Goal: Information Seeking & Learning: Learn about a topic

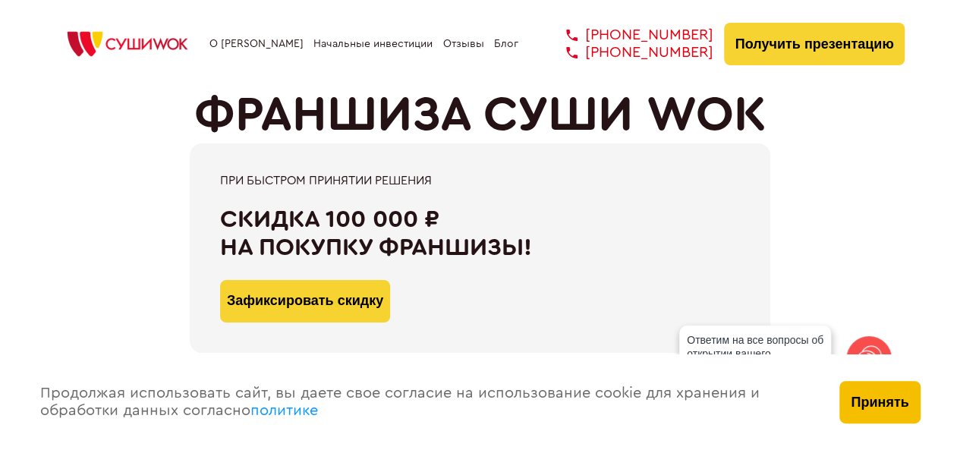
click at [890, 402] on button "Принять" at bounding box center [880, 402] width 80 height 43
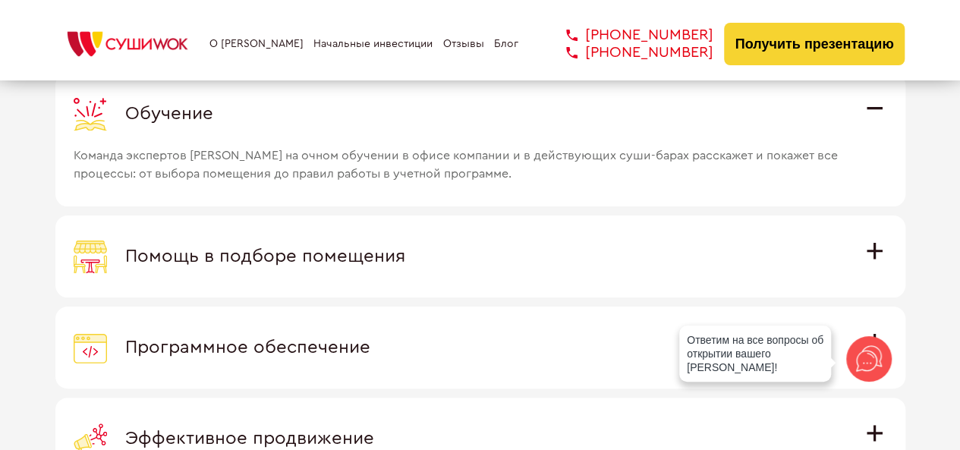
scroll to position [4251, 0]
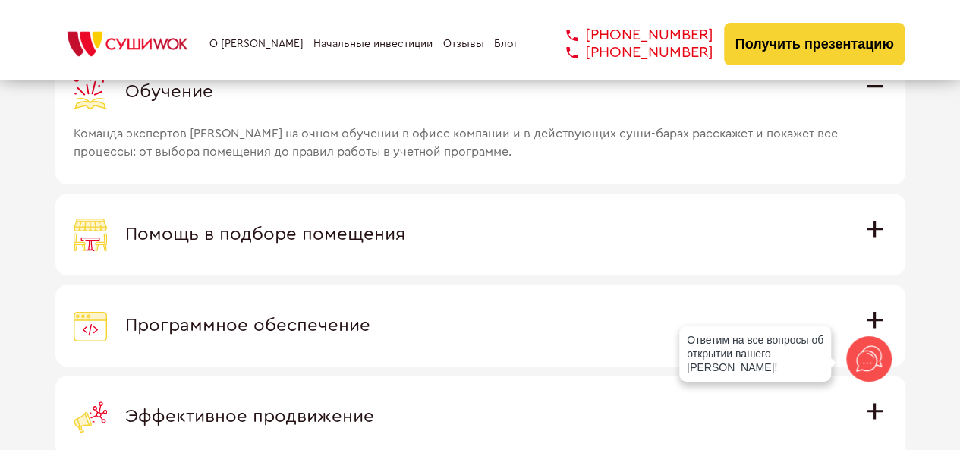
click at [405, 225] on span "Помощь в подборе помещения" at bounding box center [265, 234] width 280 height 18
click at [0, 0] on input "Помощь в подборе помещения Наши специалисты оценят варианты помещения в вашем г…" at bounding box center [0, 0] width 0 height 0
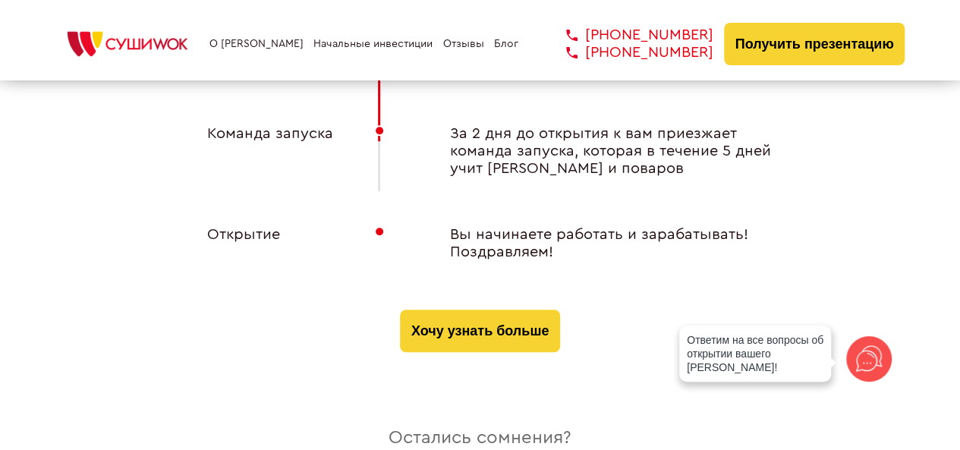
scroll to position [6224, 0]
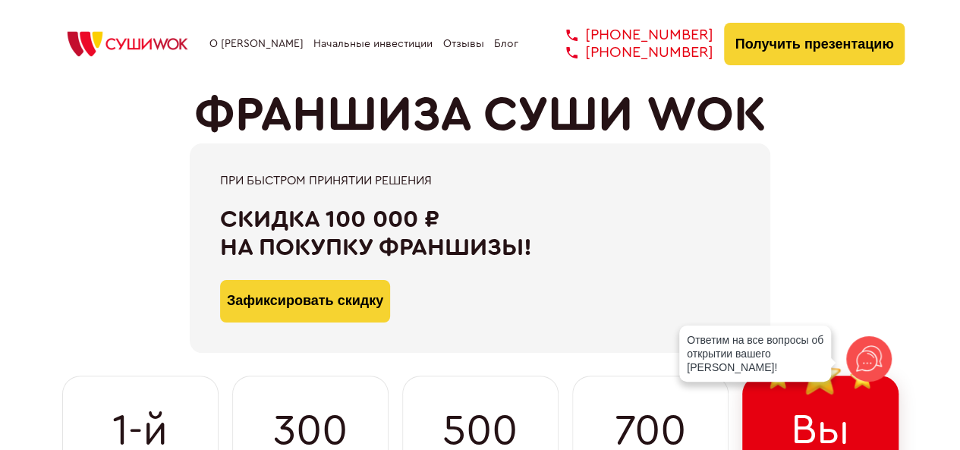
click at [256, 42] on link "О [PERSON_NAME]" at bounding box center [256, 44] width 94 height 12
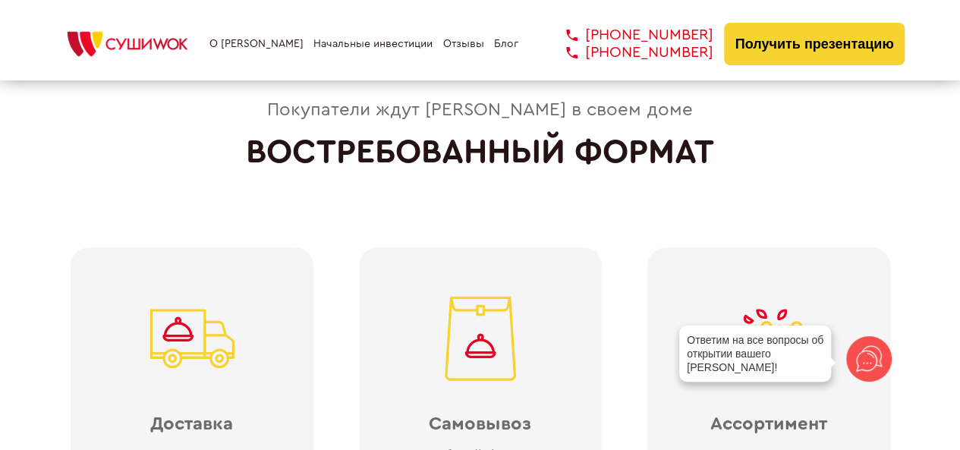
scroll to position [3350, 0]
